Goal: Information Seeking & Learning: Find specific fact

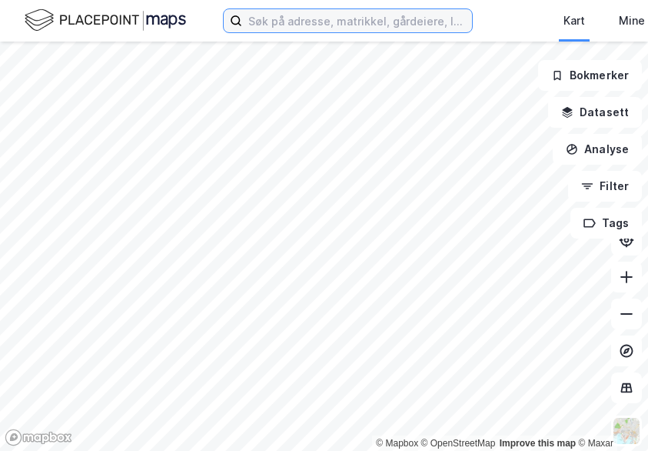
click at [261, 26] on input at bounding box center [357, 20] width 230 height 23
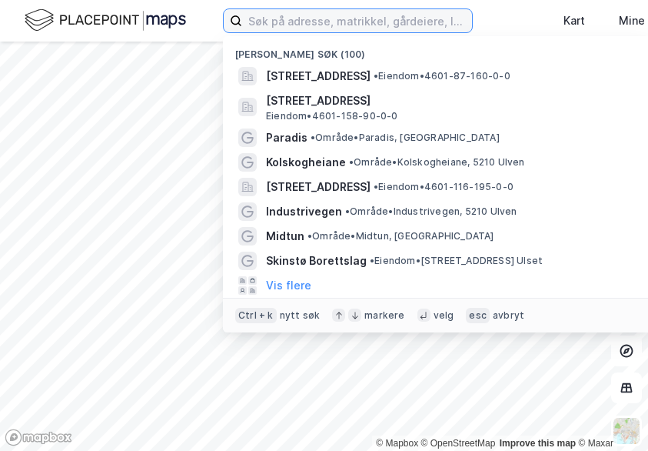
paste input "Skjenet 7"
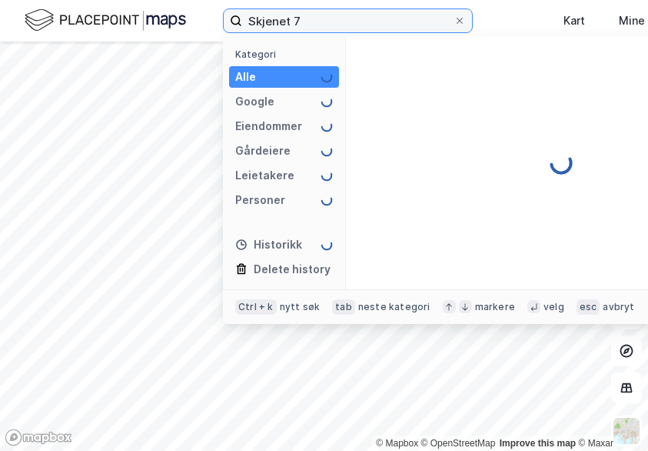
type input "Skjenet 7"
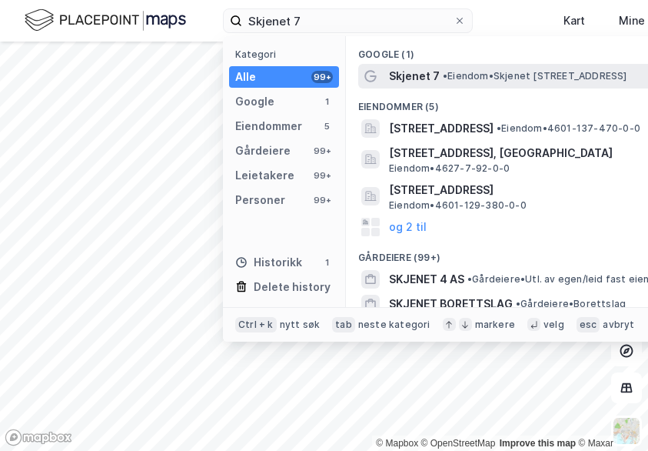
click at [421, 68] on span "Skjenet 7" at bounding box center [414, 76] width 51 height 18
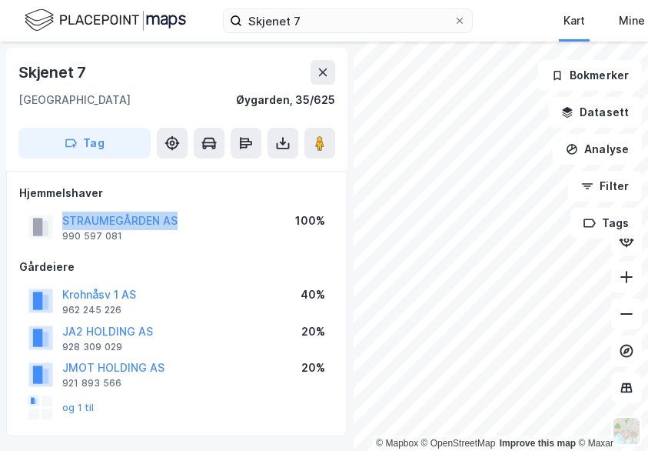
drag, startPoint x: 188, startPoint y: 217, endPoint x: 55, endPoint y: 215, distance: 133.9
click at [55, 215] on div "STRAUMEGÅRDEN AS 990 597 081 100%" at bounding box center [176, 226] width 315 height 37
copy button "STRAUMEGÅRDEN AS"
click at [163, 192] on div "Hjemmelshaver" at bounding box center [176, 193] width 315 height 18
